Goal: Task Accomplishment & Management: Manage account settings

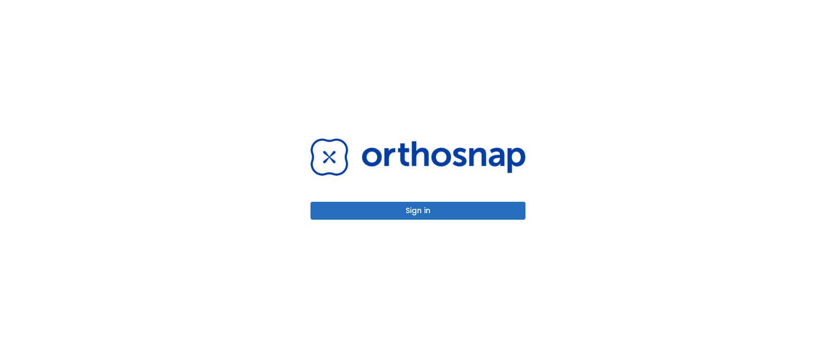
click at [398, 206] on button "Sign in" at bounding box center [418, 211] width 215 height 18
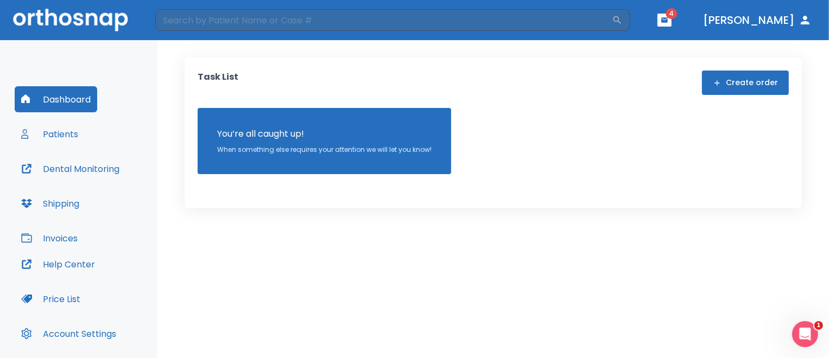
click at [741, 80] on button "Create order" at bounding box center [745, 83] width 87 height 24
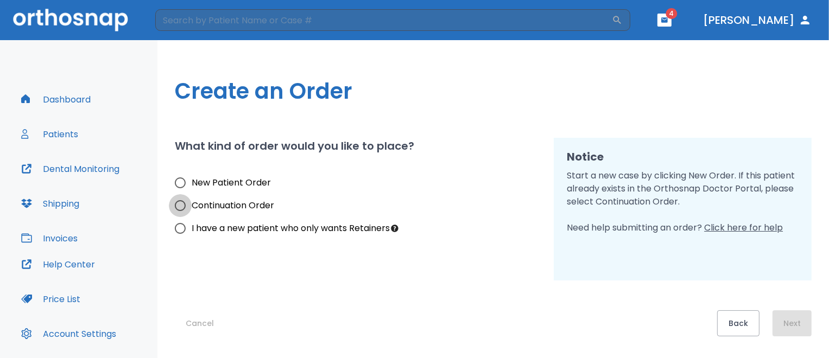
click at [179, 205] on input "Continuation Order" at bounding box center [180, 205] width 23 height 23
radio input "true"
click at [794, 323] on button "Next" at bounding box center [792, 324] width 39 height 26
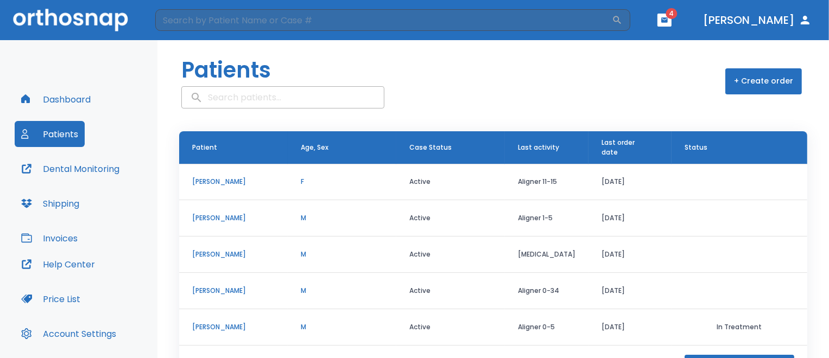
click at [222, 181] on p "[PERSON_NAME]" at bounding box center [233, 182] width 83 height 10
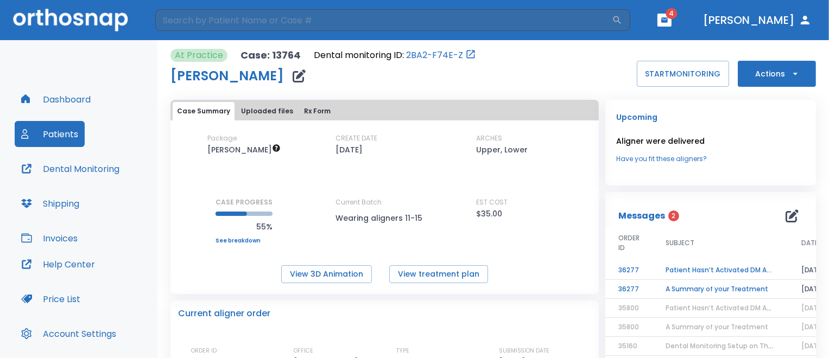
click at [790, 72] on icon "button" at bounding box center [795, 73] width 11 height 11
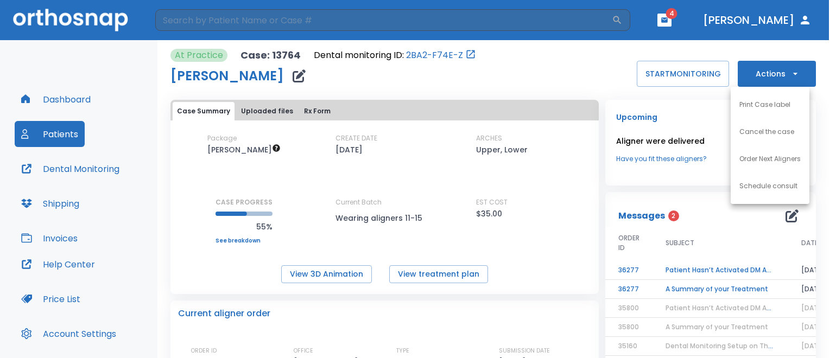
click at [764, 159] on p "Order Next Aligners" at bounding box center [770, 159] width 61 height 10
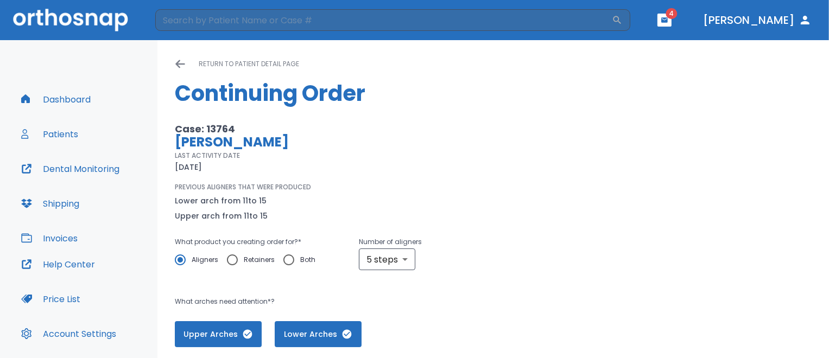
scroll to position [54, 0]
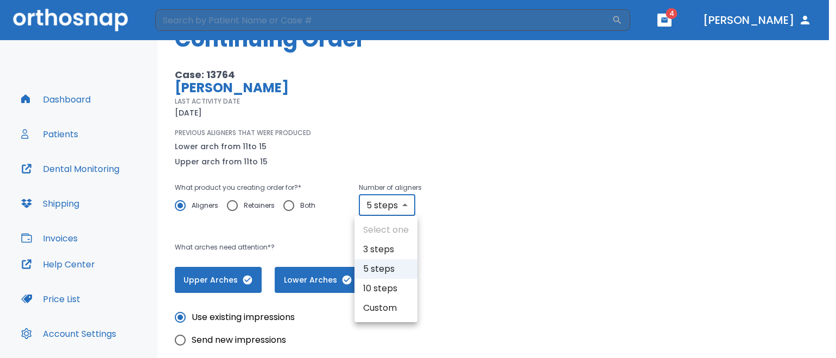
click at [404, 205] on body "​ 4 [PERSON_NAME] Dashboard Patients Dental Monitoring Shipping Invoices Help C…" at bounding box center [418, 179] width 836 height 358
click at [404, 205] on div at bounding box center [418, 179] width 836 height 358
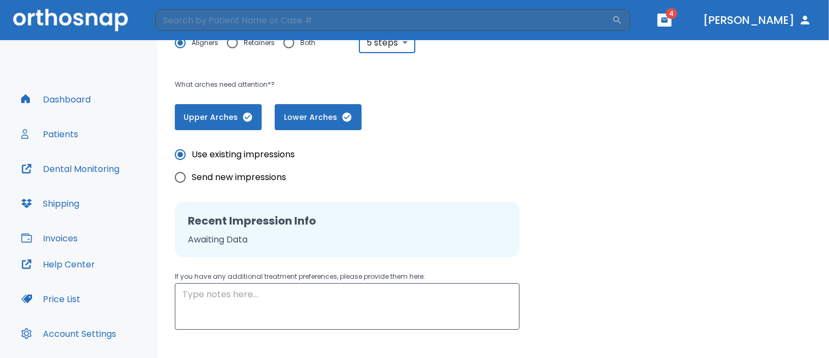
scroll to position [276, 0]
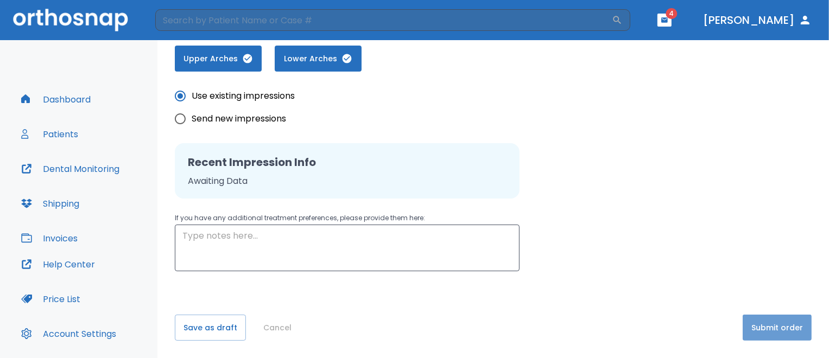
click at [777, 332] on button "Submit order" at bounding box center [777, 328] width 69 height 26
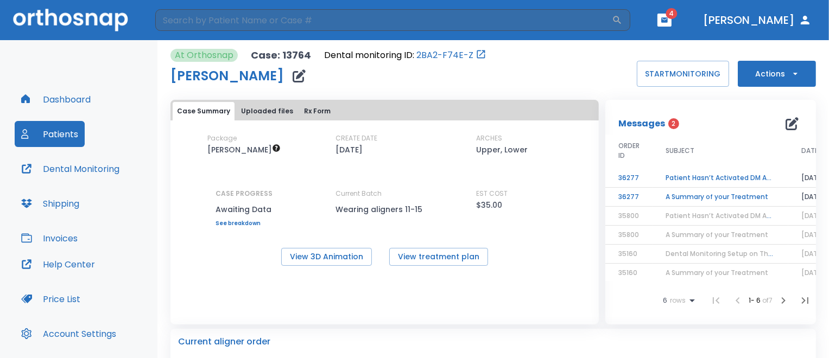
click at [763, 178] on td "Patient Hasn’t Activated DM App yet!" at bounding box center [721, 178] width 136 height 19
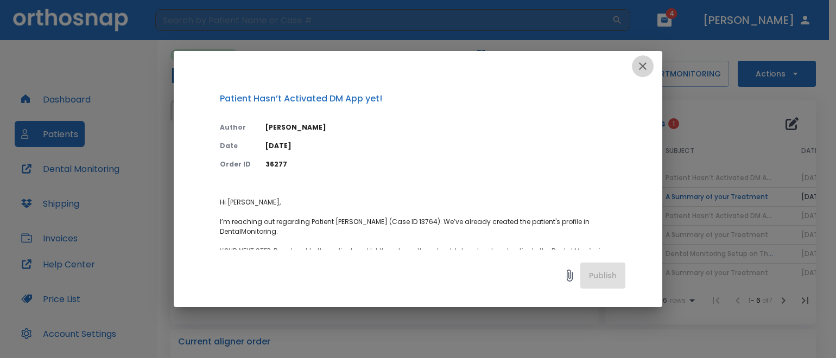
click at [646, 66] on icon "button" at bounding box center [643, 66] width 13 height 13
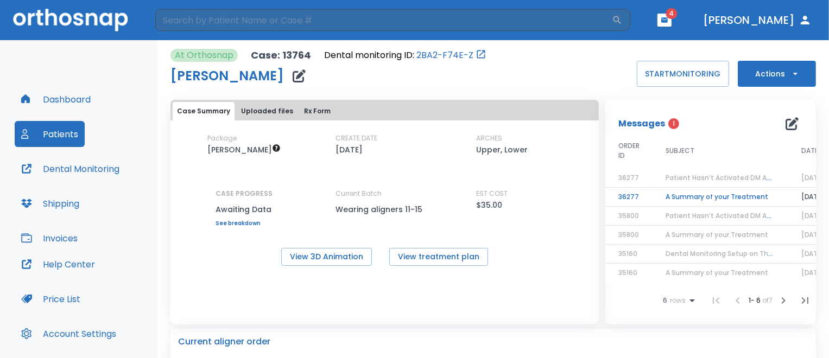
click at [720, 200] on td "A Summary of your Treatment" at bounding box center [721, 197] width 136 height 19
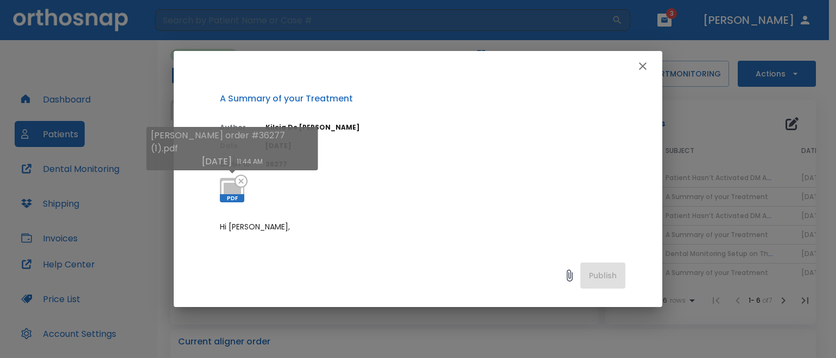
click at [236, 195] on span "PDF" at bounding box center [232, 198] width 24 height 8
click at [243, 184] on icon at bounding box center [241, 181] width 13 height 13
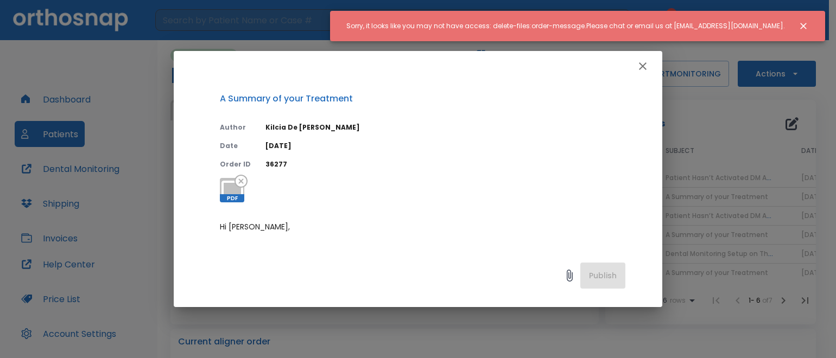
click at [806, 23] on icon "Close notification" at bounding box center [804, 26] width 7 height 7
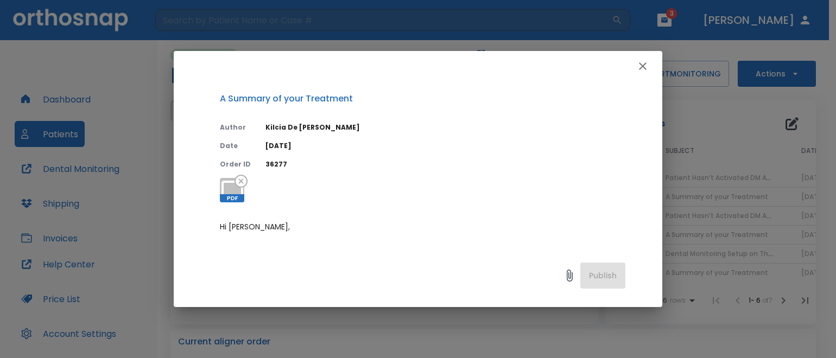
click at [641, 67] on icon "button" at bounding box center [643, 66] width 13 height 13
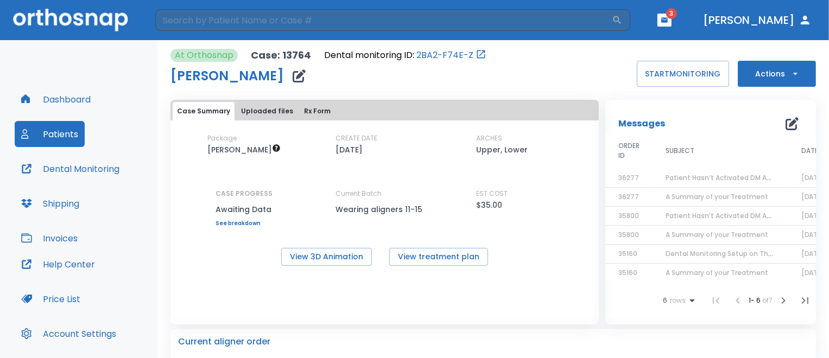
click at [677, 17] on span "3" at bounding box center [671, 13] width 11 height 11
click at [677, 15] on span "3" at bounding box center [671, 13] width 11 height 11
click at [548, 54] on div "At Orthosnap Case: 13764 Dental monitoring ID: 2BA2-F74E-Z [PERSON_NAME] START …" at bounding box center [494, 68] width 646 height 38
click at [77, 240] on button "Invoices" at bounding box center [50, 238] width 70 height 26
